Goal: Check status: Check status

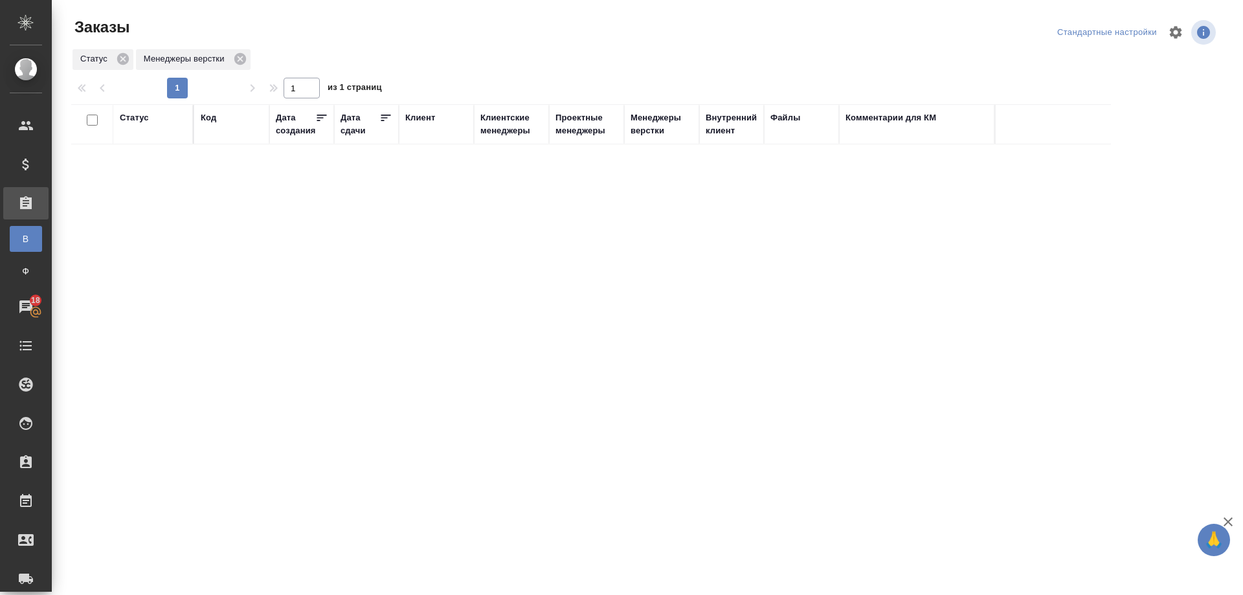
click at [625, 484] on div "Статус Код Дата создания Дата сдачи Клиент Клиентские менеджеры Проектные менед…" at bounding box center [644, 337] width 1147 height 466
click at [419, 360] on div "Статус Код Дата создания Дата сдачи Клиент Клиентские менеджеры Проектные менед…" at bounding box center [644, 337] width 1147 height 466
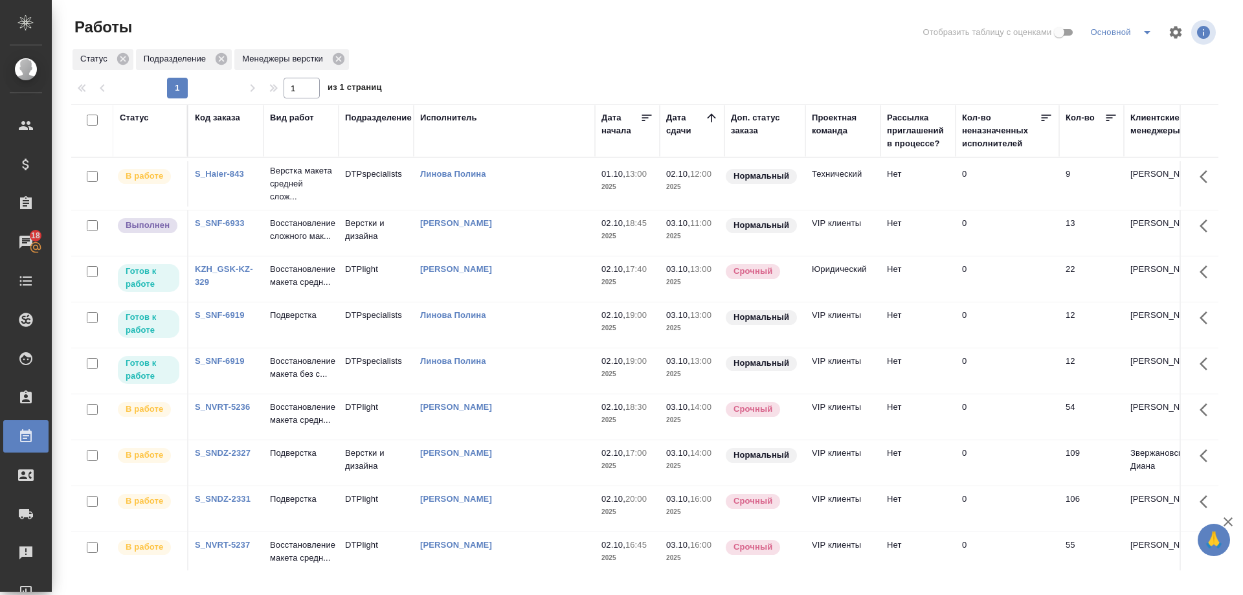
click at [229, 247] on td "S_SNF-6933" at bounding box center [225, 232] width 75 height 45
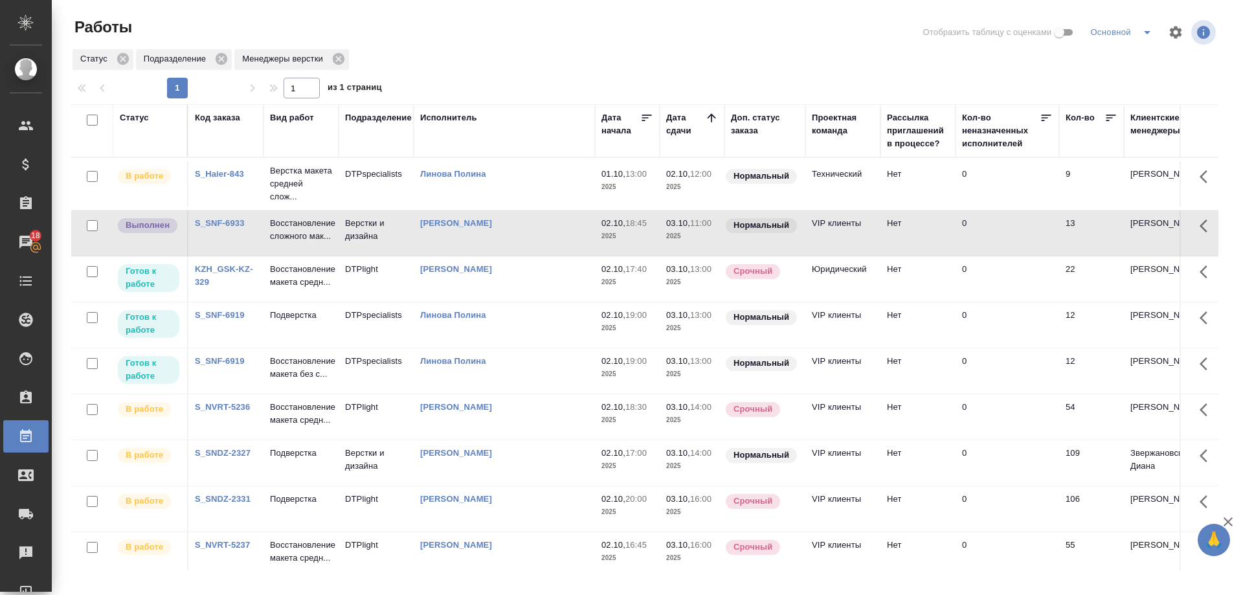
click at [232, 228] on link "S_SNF-6933" at bounding box center [220, 223] width 50 height 10
click at [297, 243] on p "Восстановление сложного мак..." at bounding box center [301, 230] width 62 height 26
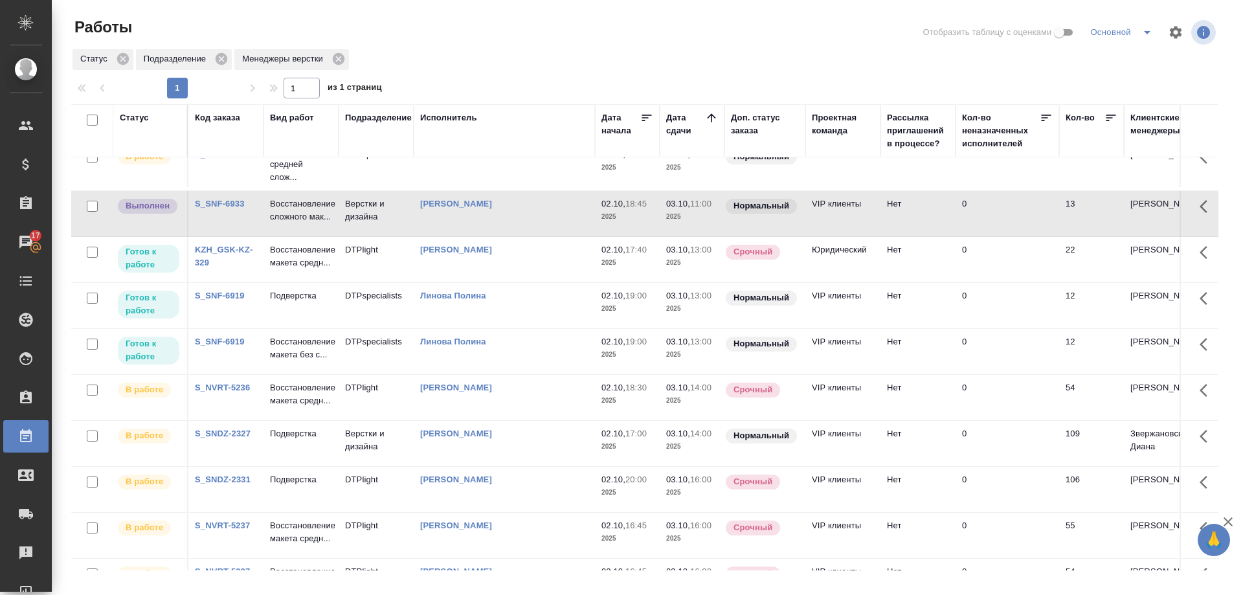
scroll to position [65, 0]
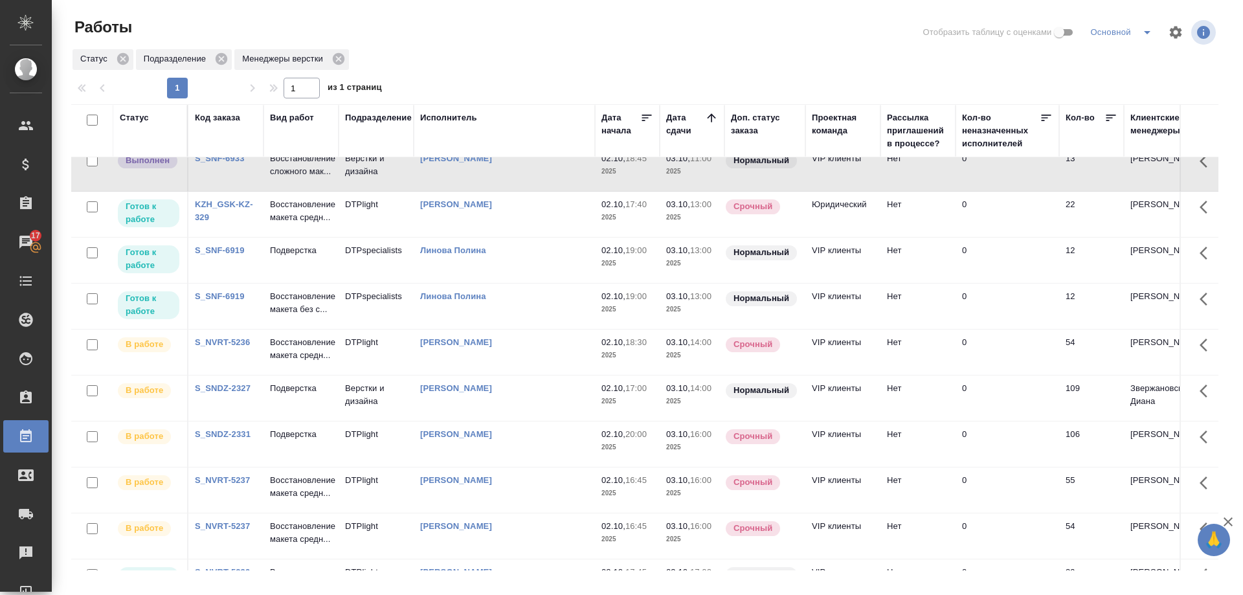
click at [232, 393] on link "S_SNDZ-2327" at bounding box center [223, 388] width 56 height 10
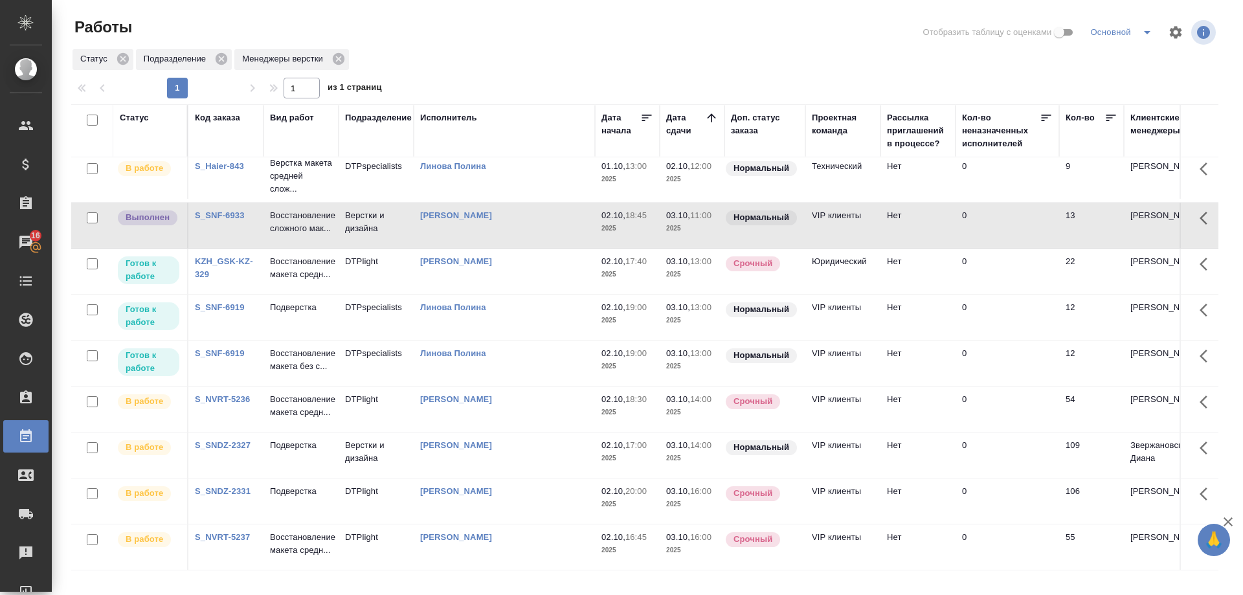
scroll to position [0, 0]
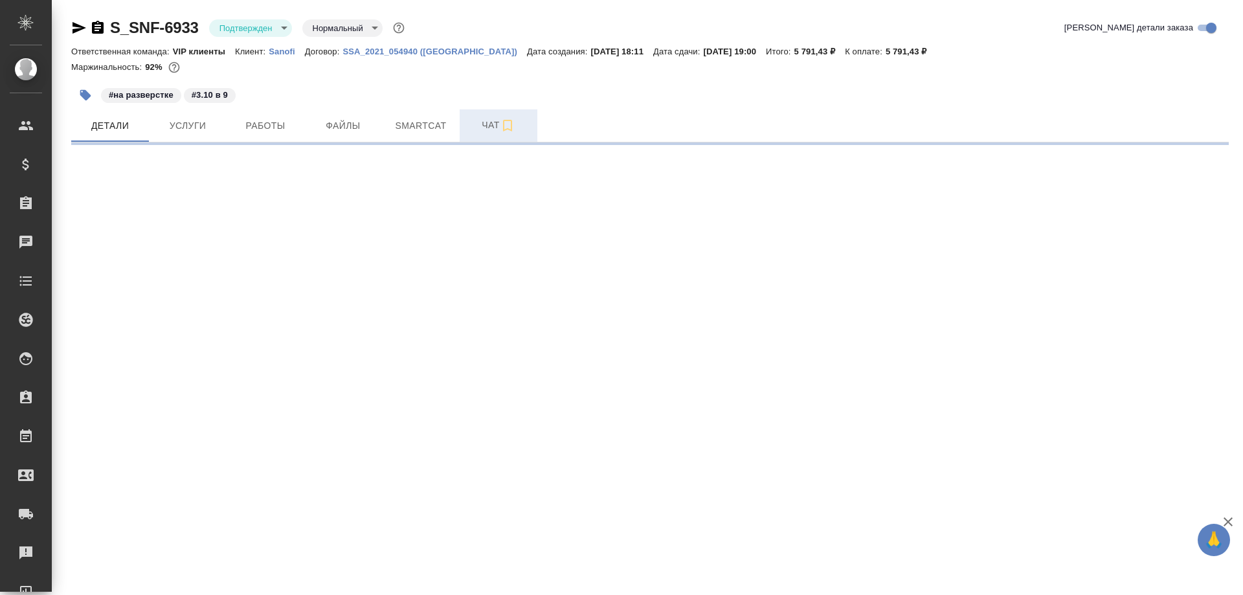
select select "RU"
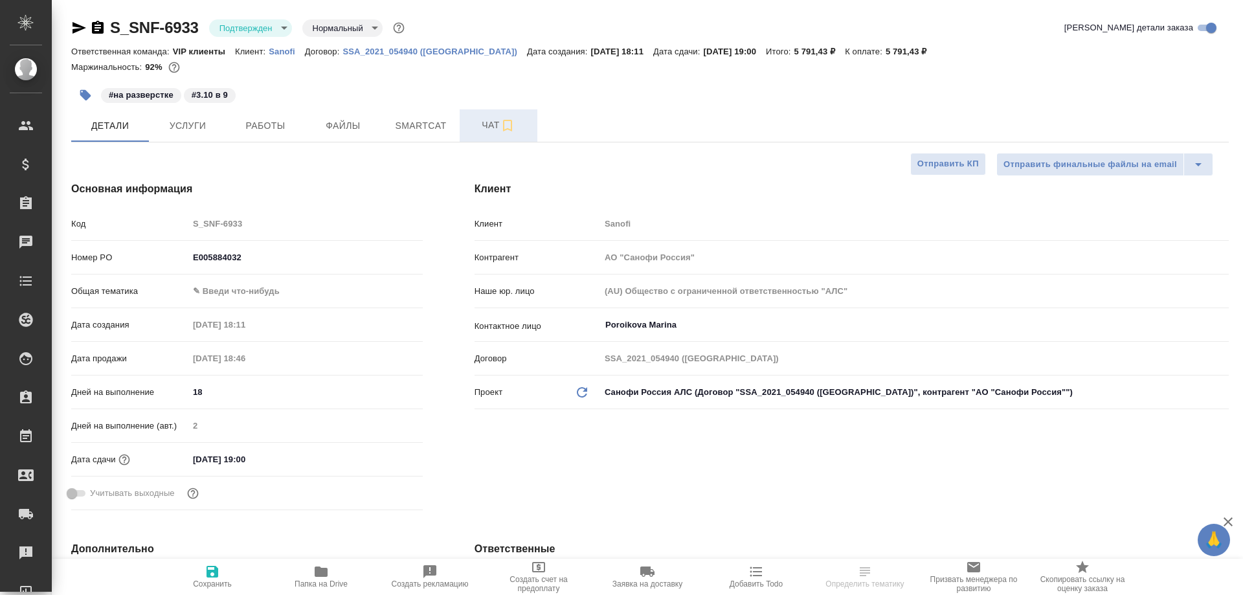
type textarea "x"
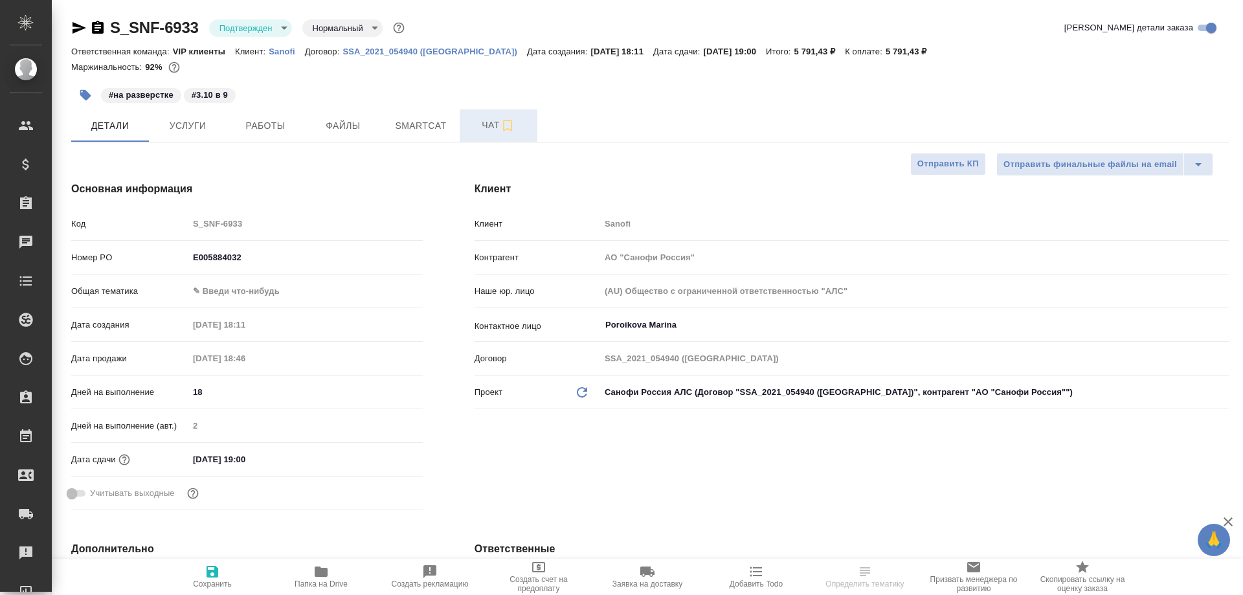
type textarea "x"
type input "[PERSON_NAME]"
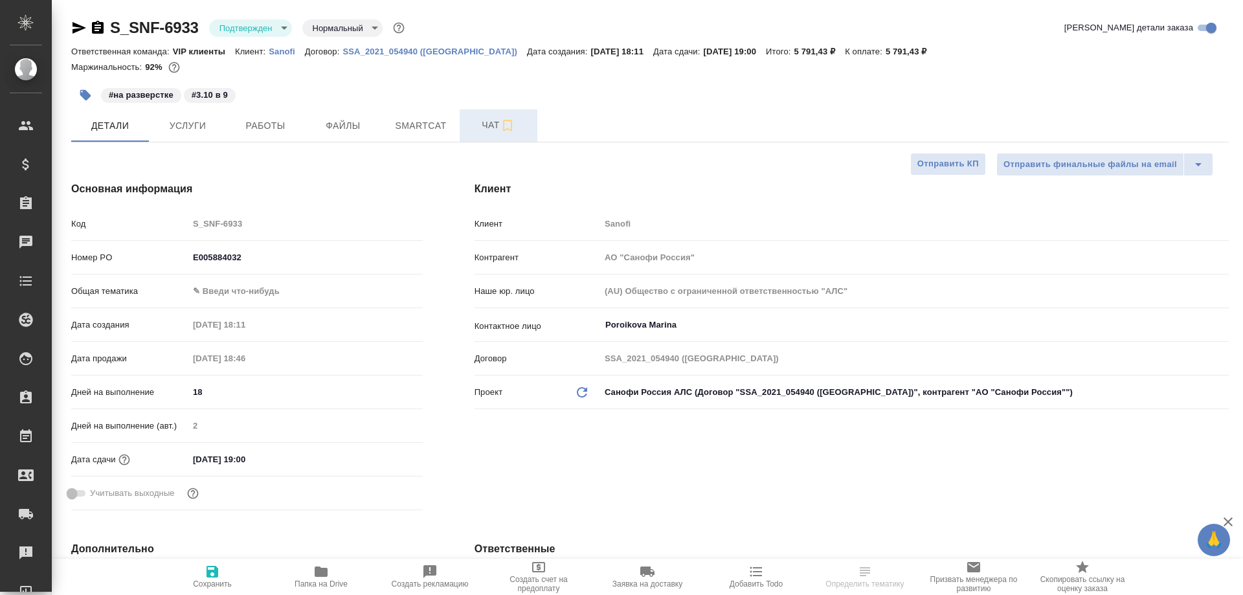
type input "Комаров Роман"
click at [488, 129] on span "Чат" at bounding box center [498, 125] width 62 height 16
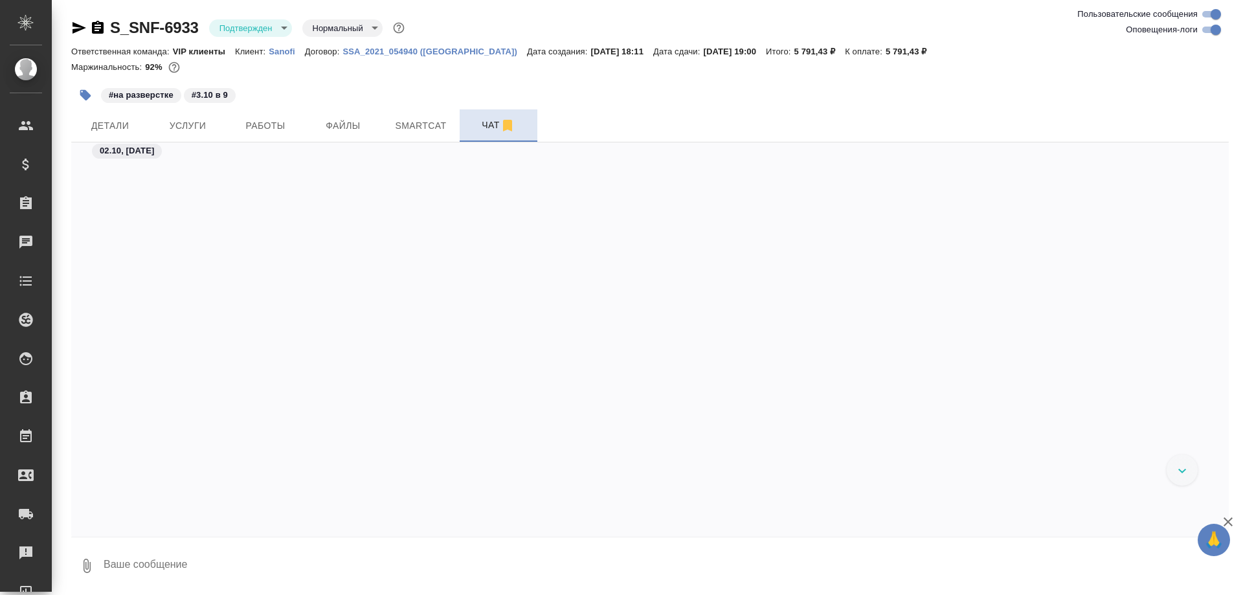
scroll to position [11647, 0]
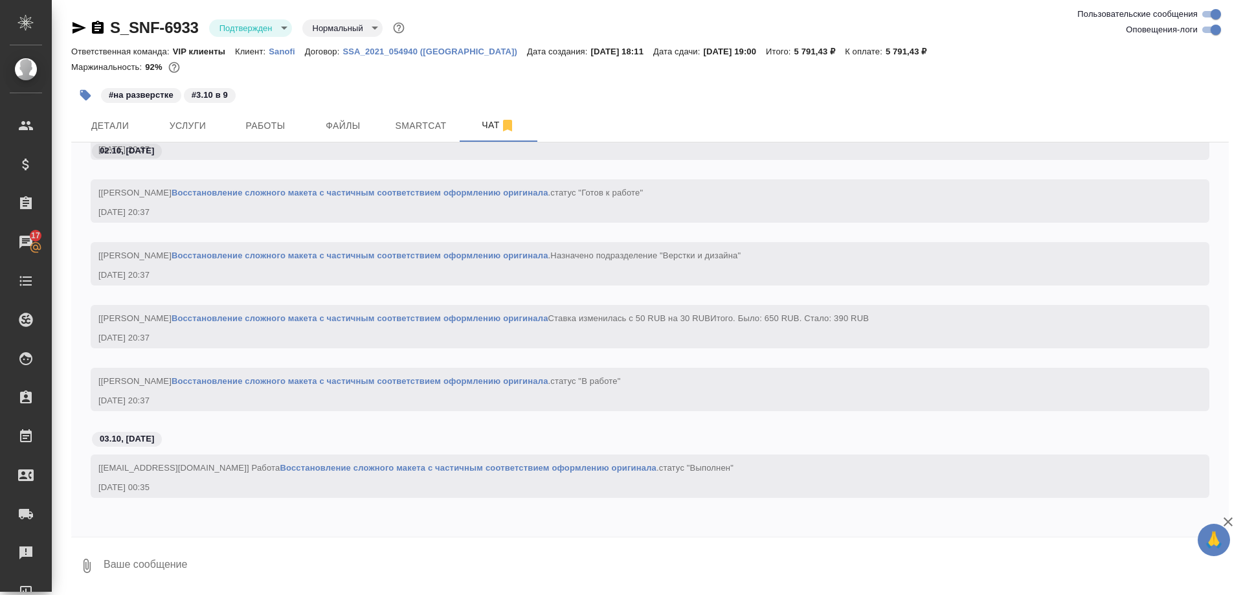
click at [1209, 29] on input "Оповещения-логи" at bounding box center [1216, 30] width 47 height 16
checkbox input "false"
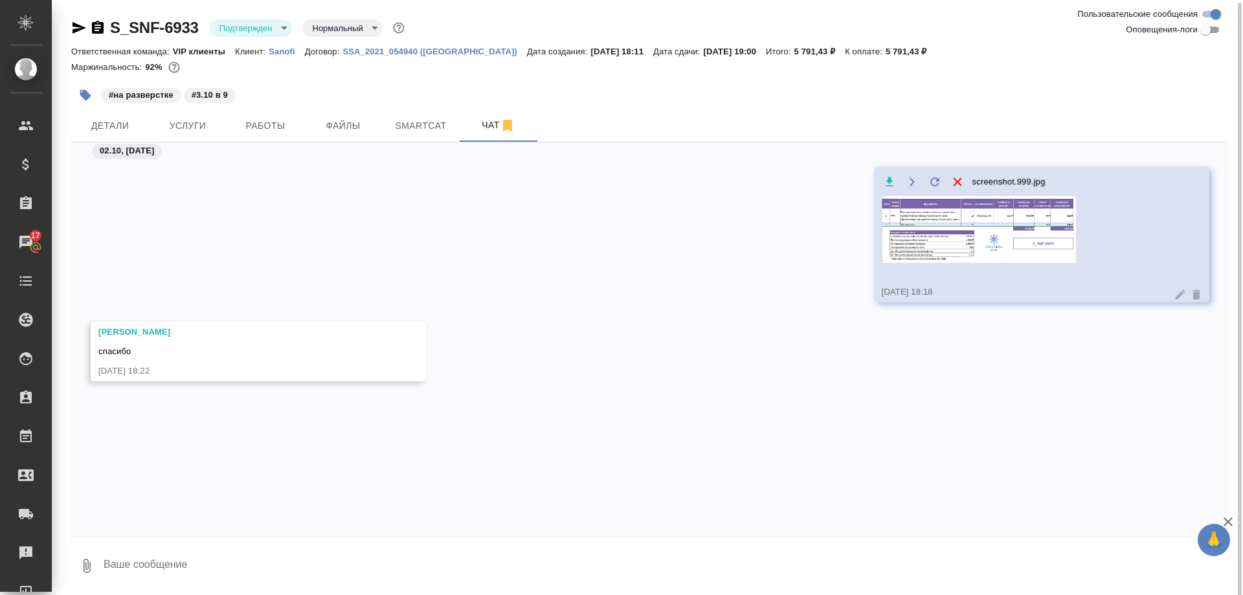
scroll to position [1, 0]
click at [282, 125] on span "Работы" at bounding box center [265, 125] width 62 height 16
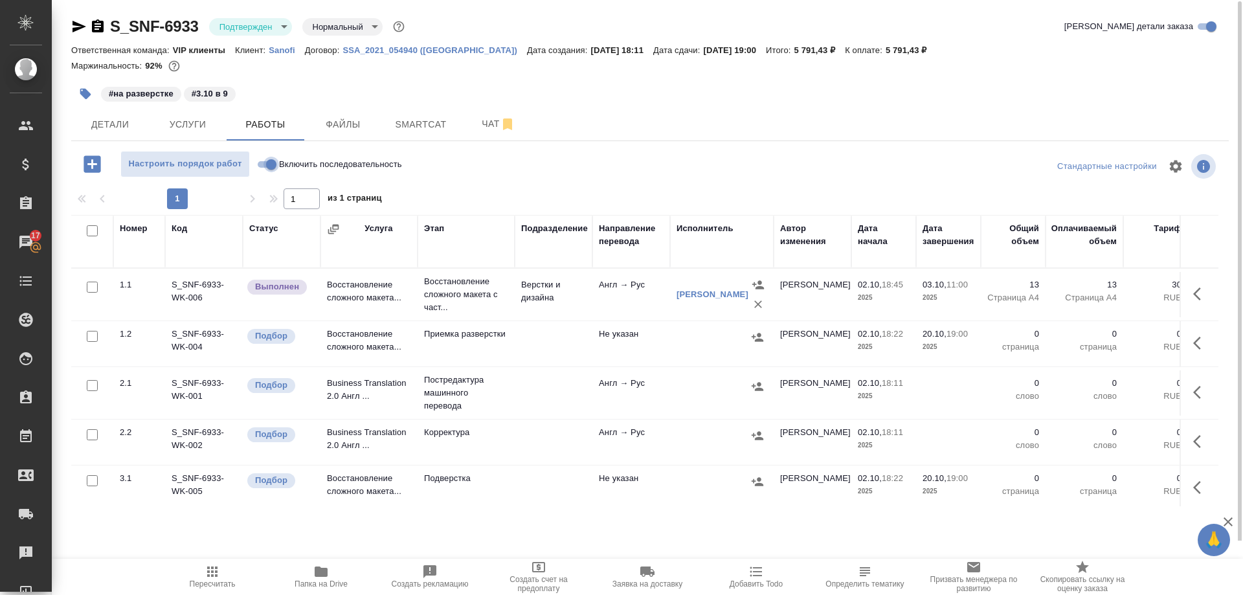
click at [266, 167] on input "Включить последовательность" at bounding box center [271, 165] width 47 height 16
checkbox input "true"
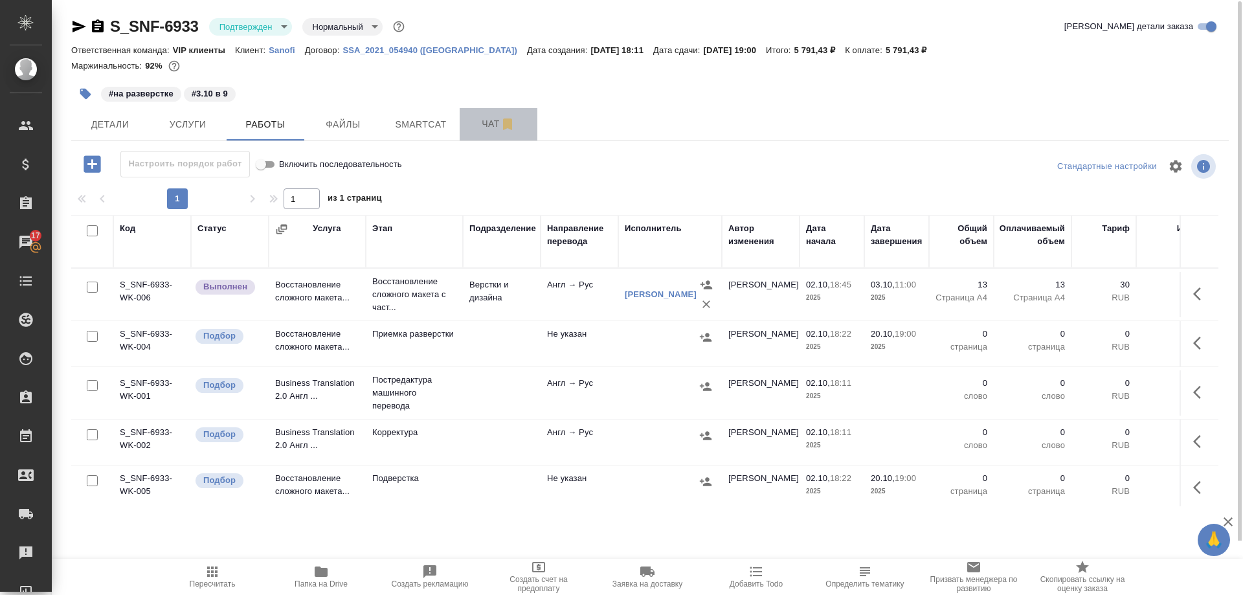
click at [495, 123] on span "Чат" at bounding box center [498, 124] width 62 height 16
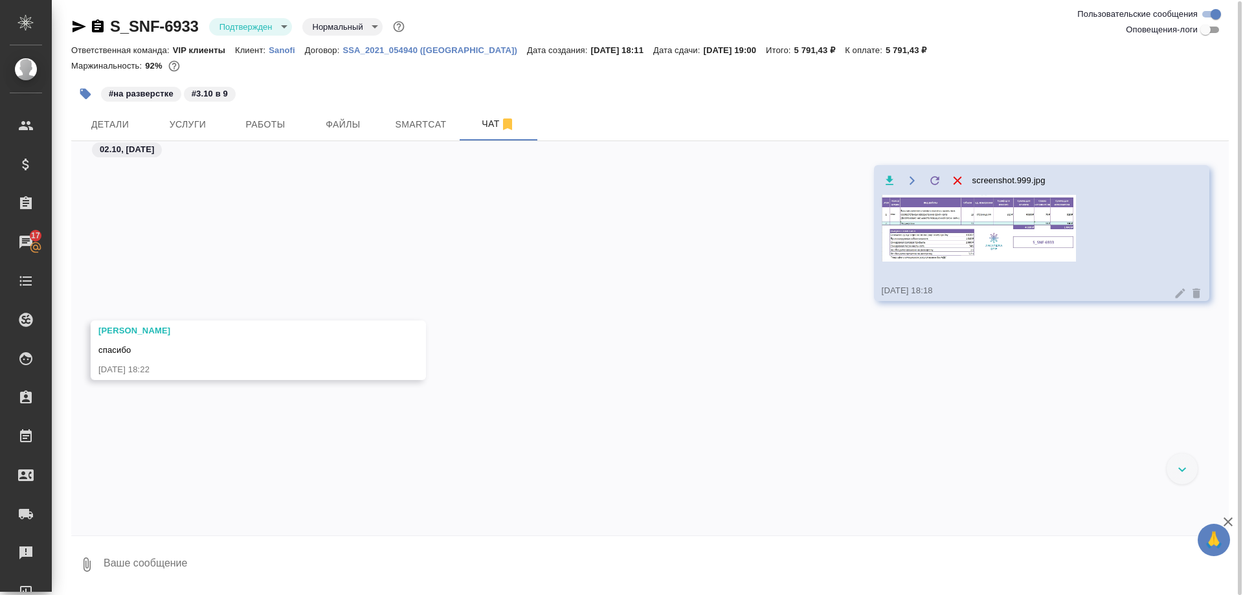
click at [311, 549] on textarea at bounding box center [665, 565] width 1127 height 44
paste textarea "https://drive.awatera.com/apps/files/files/10580758?dir=/Shares/Sanofi/Orders/S…"
type textarea "https://drive.awatera.com/apps/files/files/10580758?dir=/Shares/Sanofi/Orders/S…"
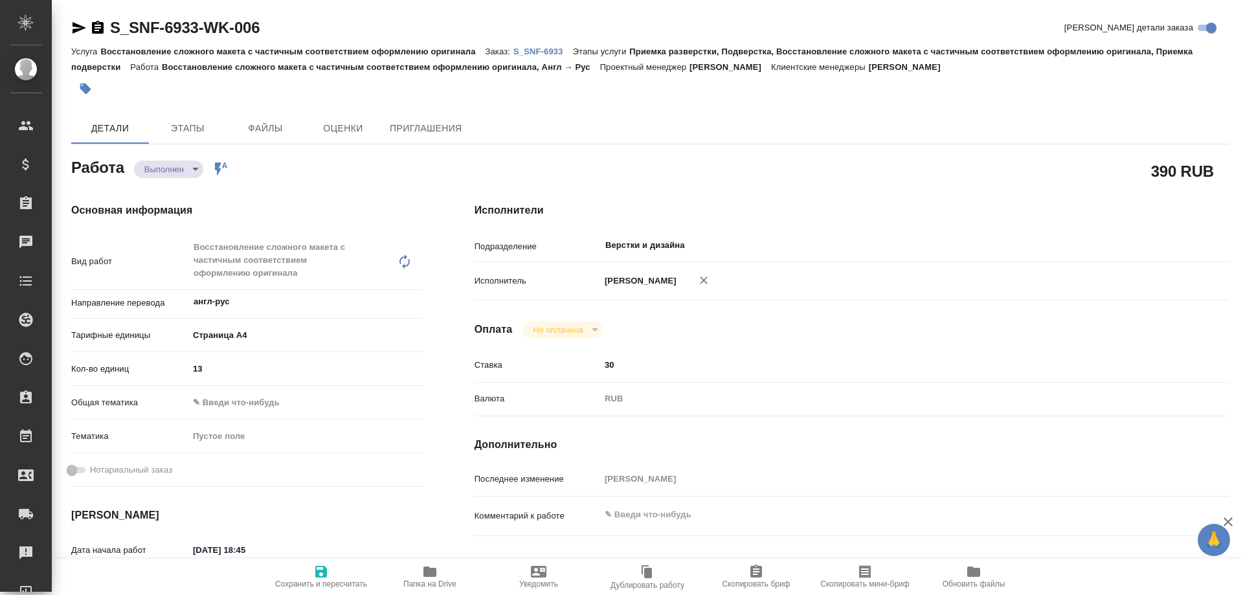
type textarea "x"
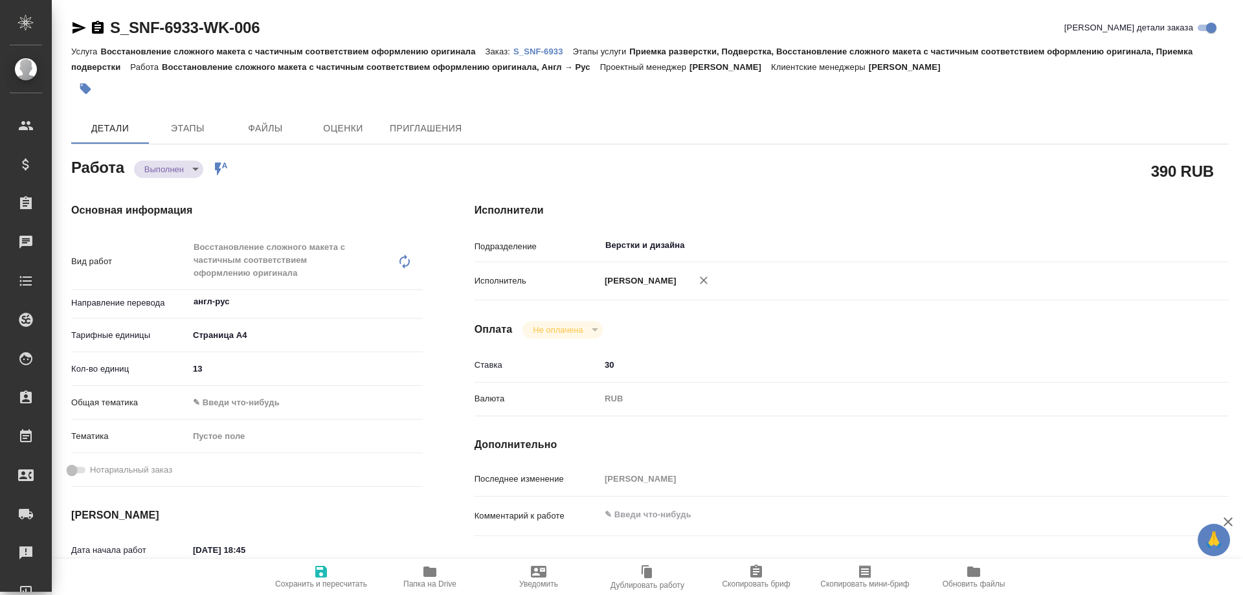
type textarea "x"
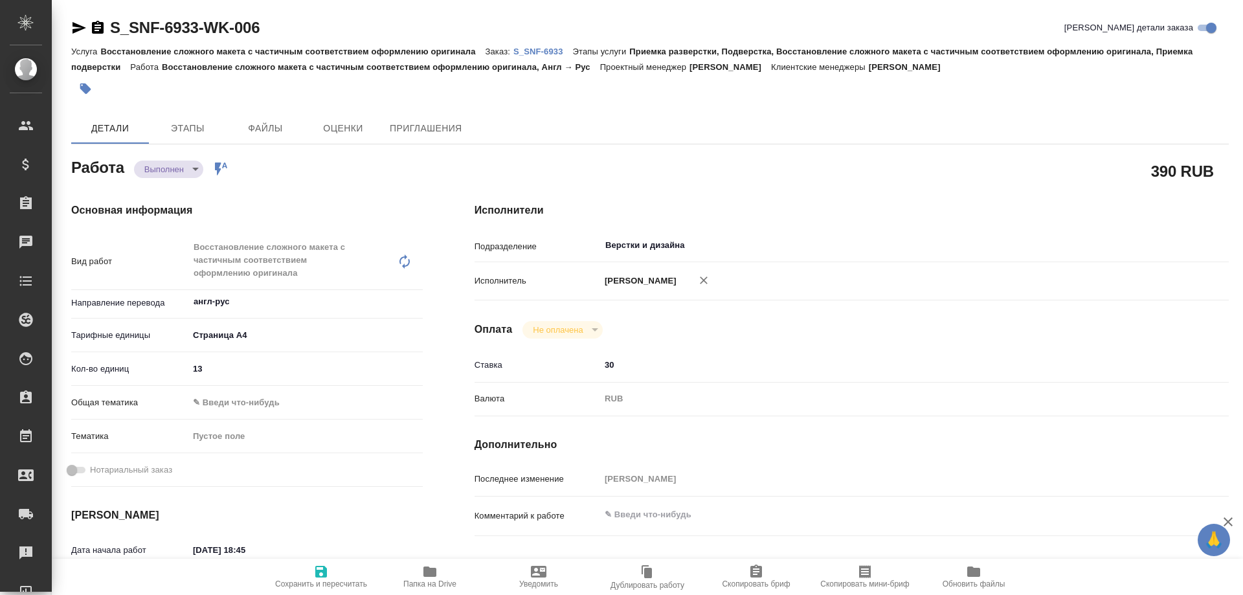
type textarea "x"
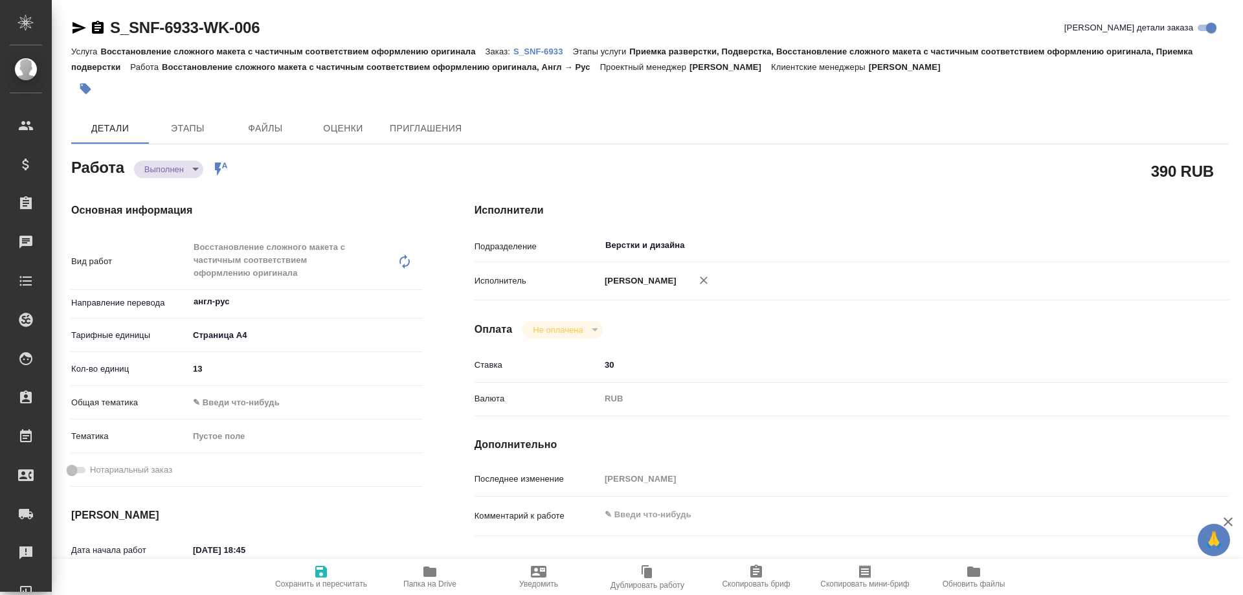
type textarea "x"
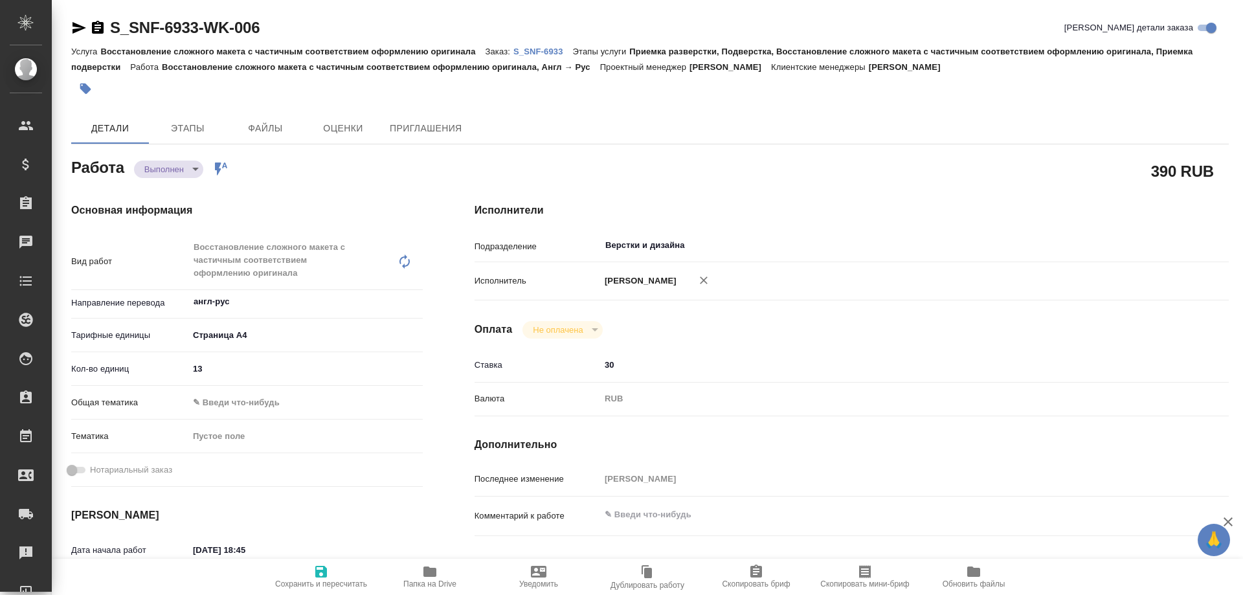
type textarea "x"
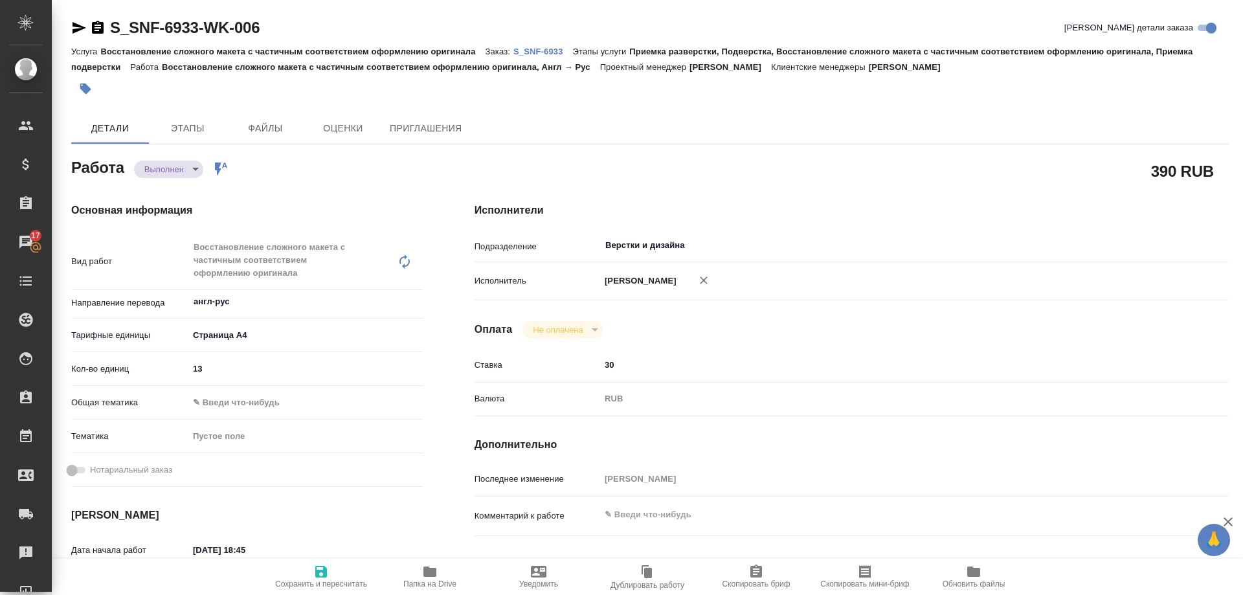
click at [437, 574] on span "Папка на Drive" at bounding box center [429, 576] width 93 height 25
click at [162, 175] on body "🙏 .cls-1 fill:#fff; AWATERA Arsenyeva Vera Клиенты Спецификации Заказы 17 Чаты …" at bounding box center [621, 297] width 1243 height 595
click at [163, 191] on button "Сдан" at bounding box center [160, 191] width 28 height 14
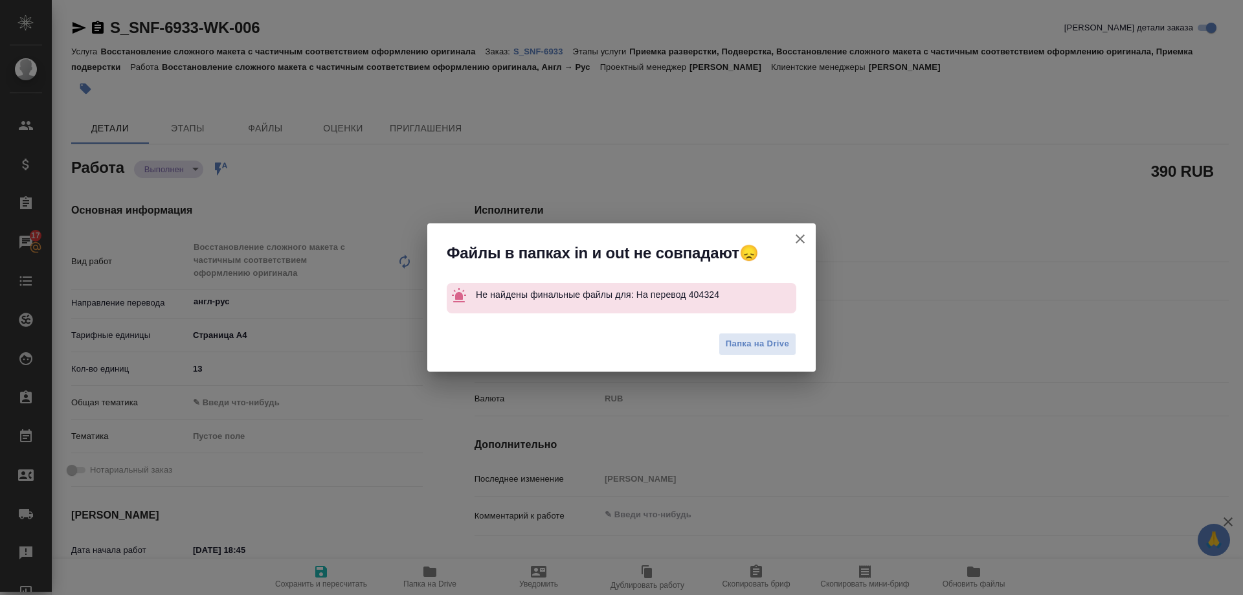
type textarea "x"
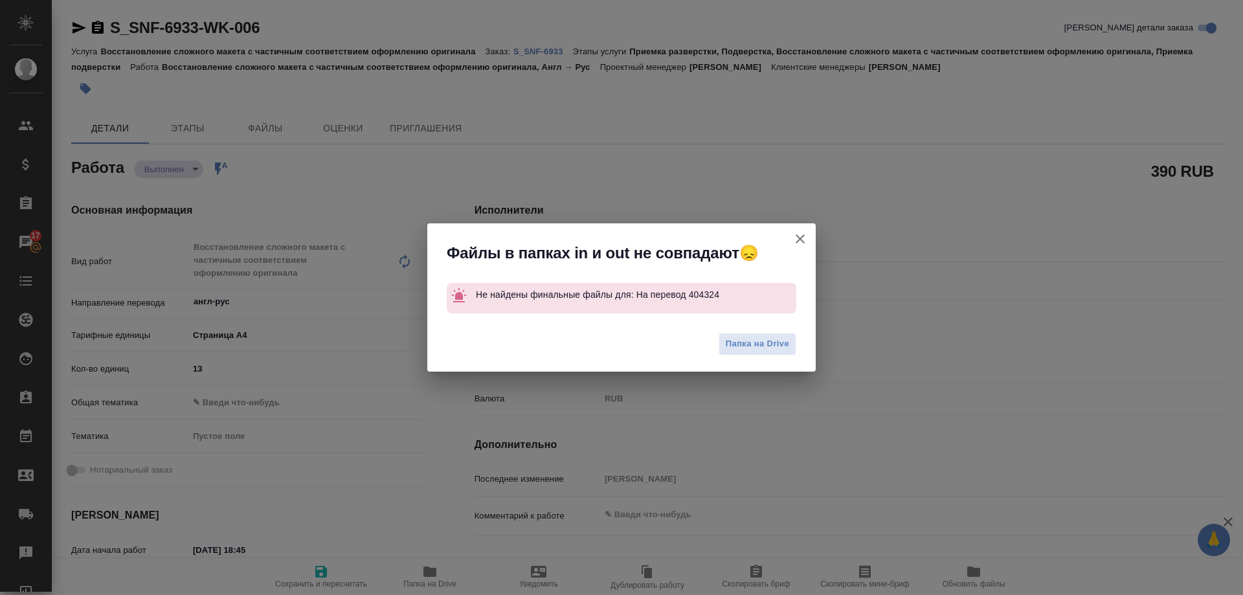
type textarea "x"
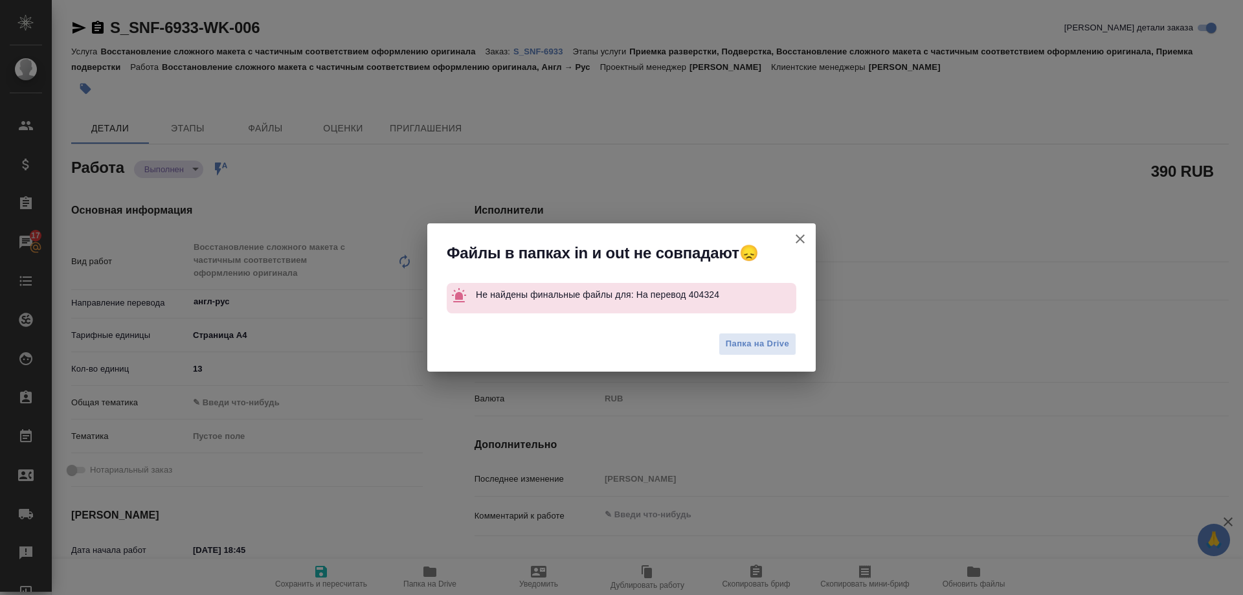
click at [797, 238] on icon "button" at bounding box center [801, 239] width 16 height 16
type textarea "x"
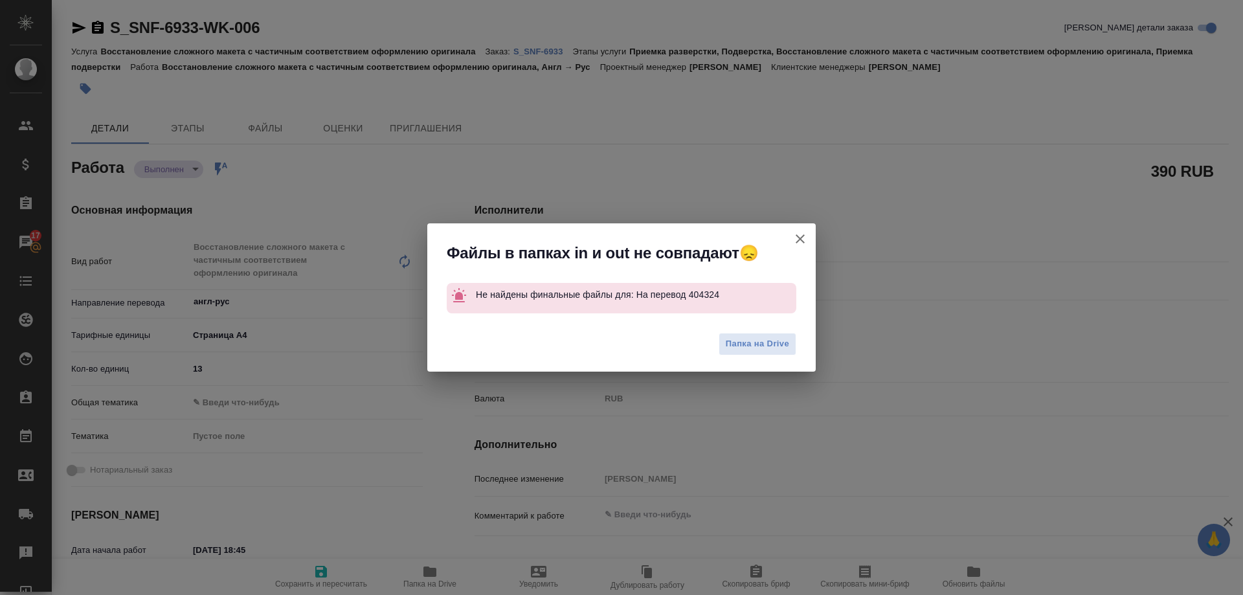
type textarea "x"
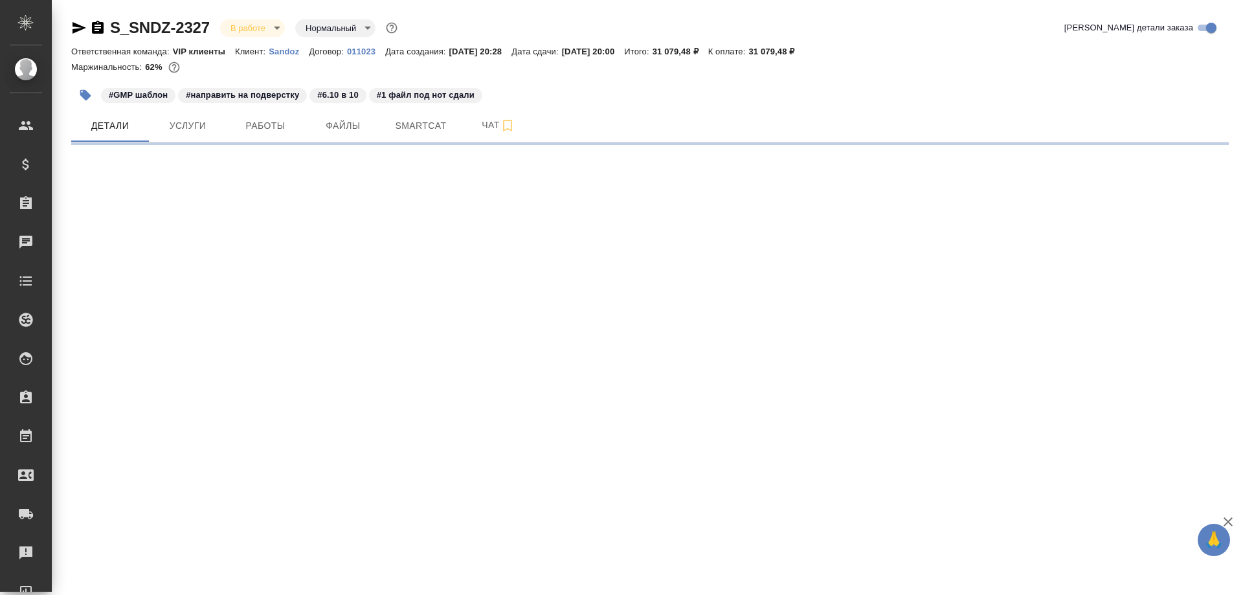
select select "RU"
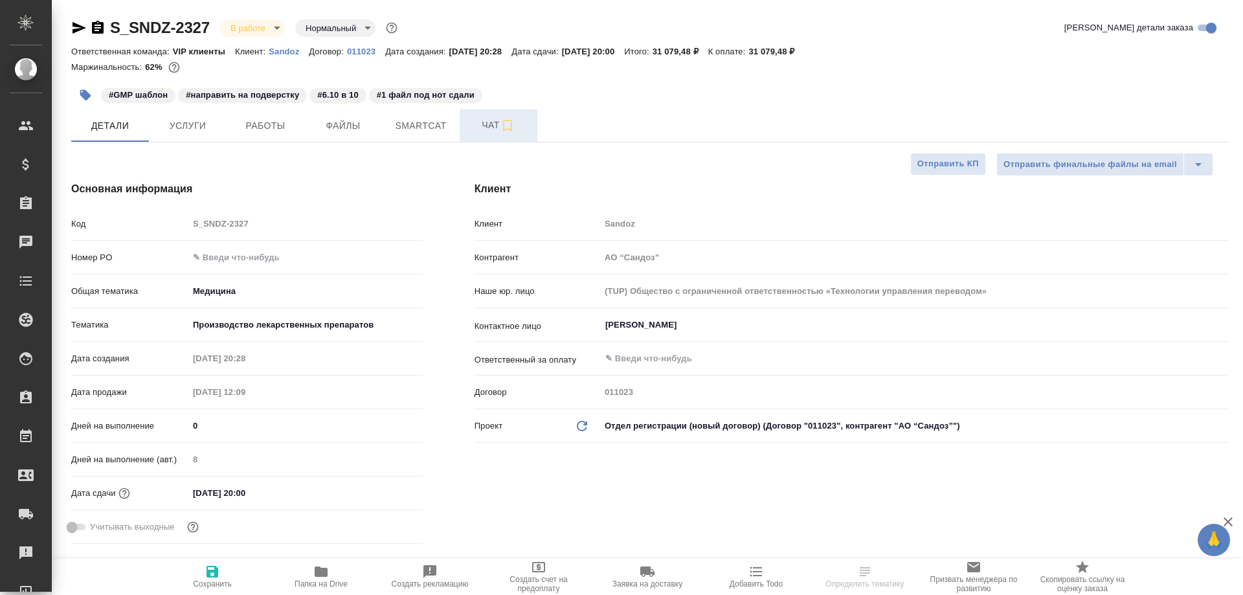
type textarea "x"
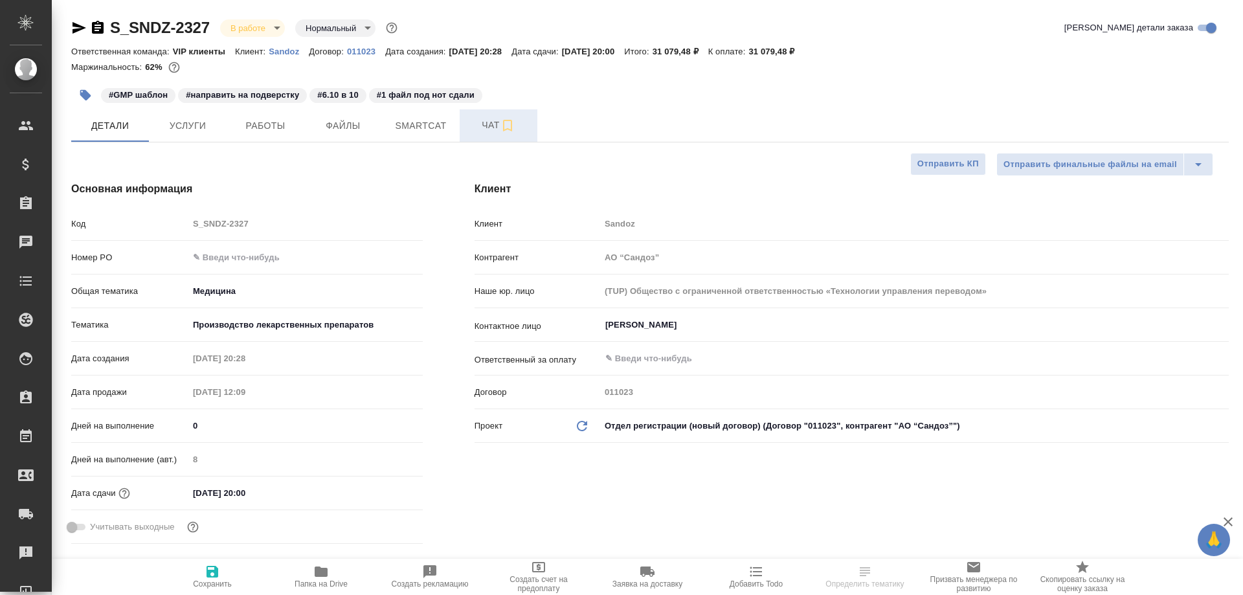
type textarea "x"
click at [486, 132] on span "Чат" at bounding box center [498, 125] width 62 height 16
type textarea "x"
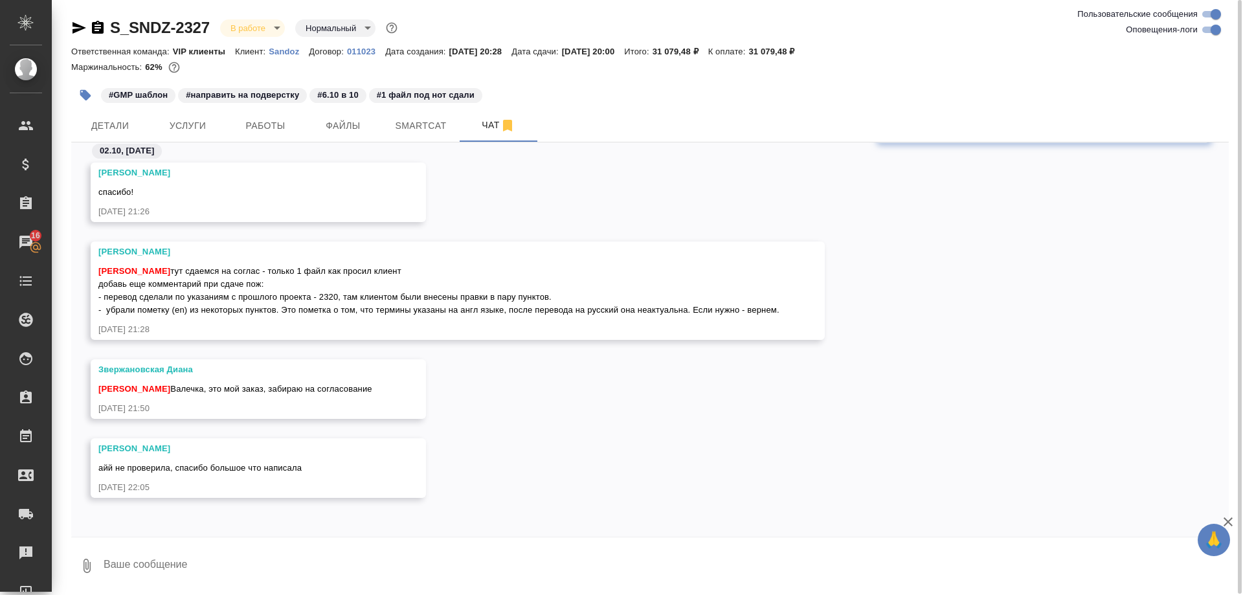
scroll to position [25850, 0]
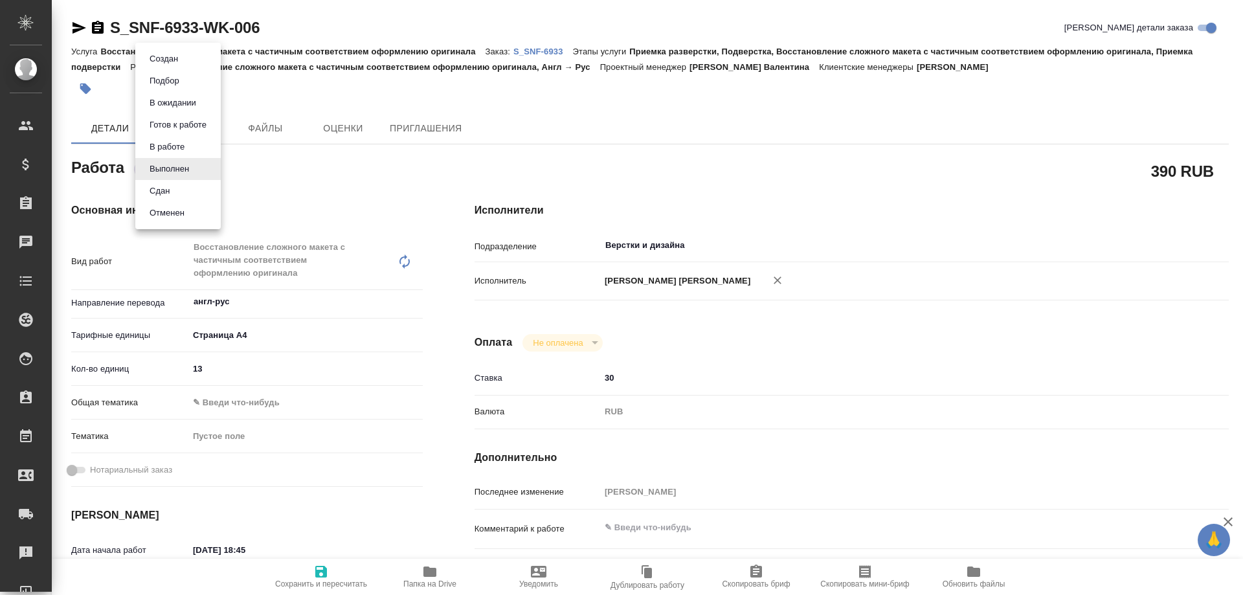
click at [157, 167] on body "🙏 .cls-1 fill:#fff; AWATERA [PERSON_NAME] Спецификации Заказы Чаты Todo Проекты…" at bounding box center [621, 297] width 1243 height 595
type textarea "x"
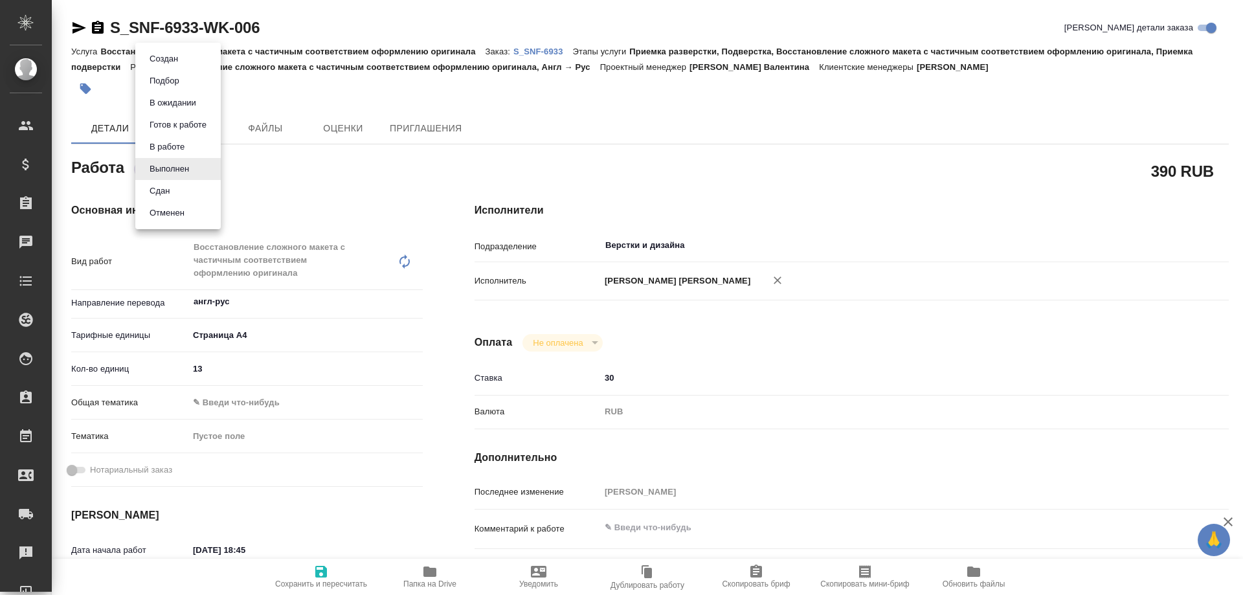
type textarea "x"
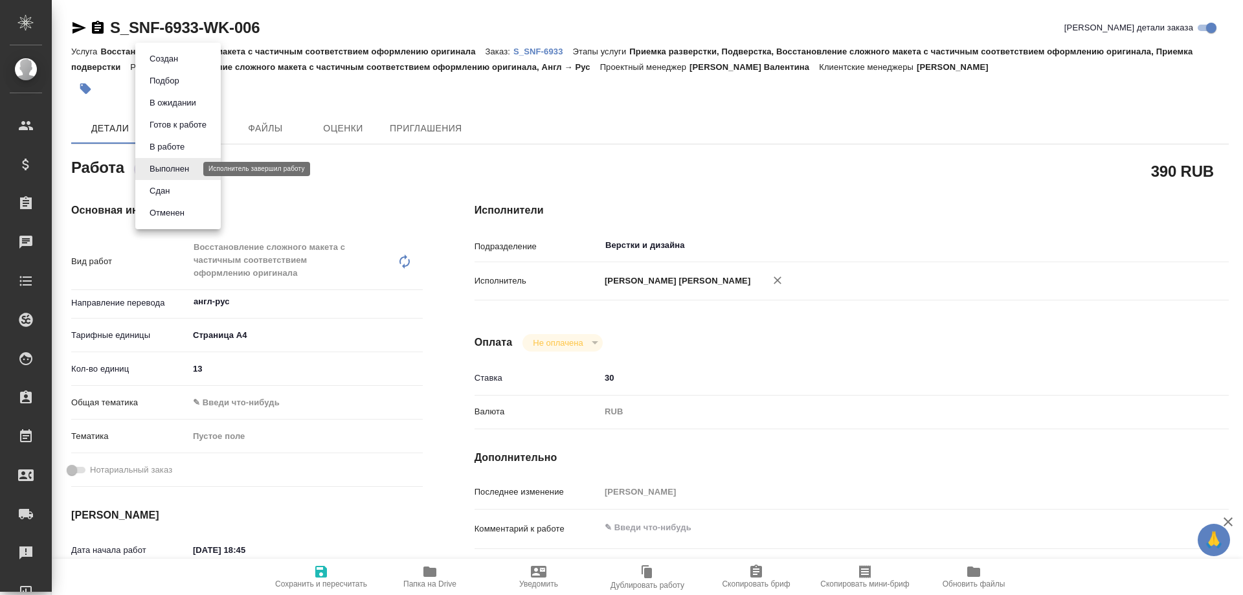
type textarea "x"
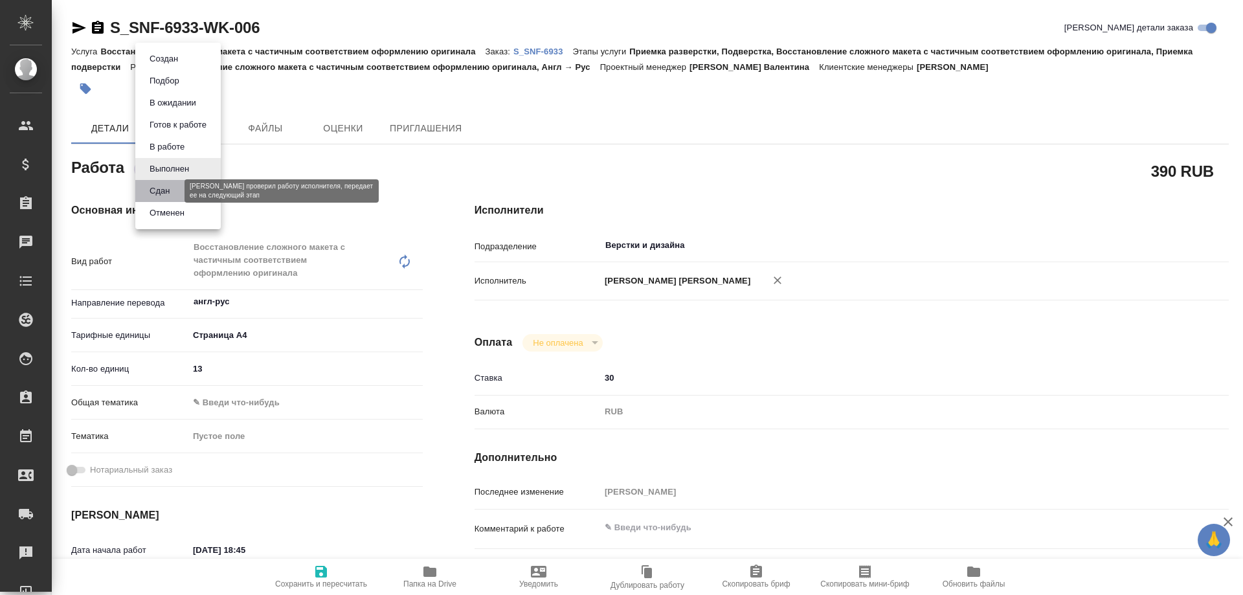
click at [166, 190] on button "Сдан" at bounding box center [160, 191] width 28 height 14
